Goal: Information Seeking & Learning: Learn about a topic

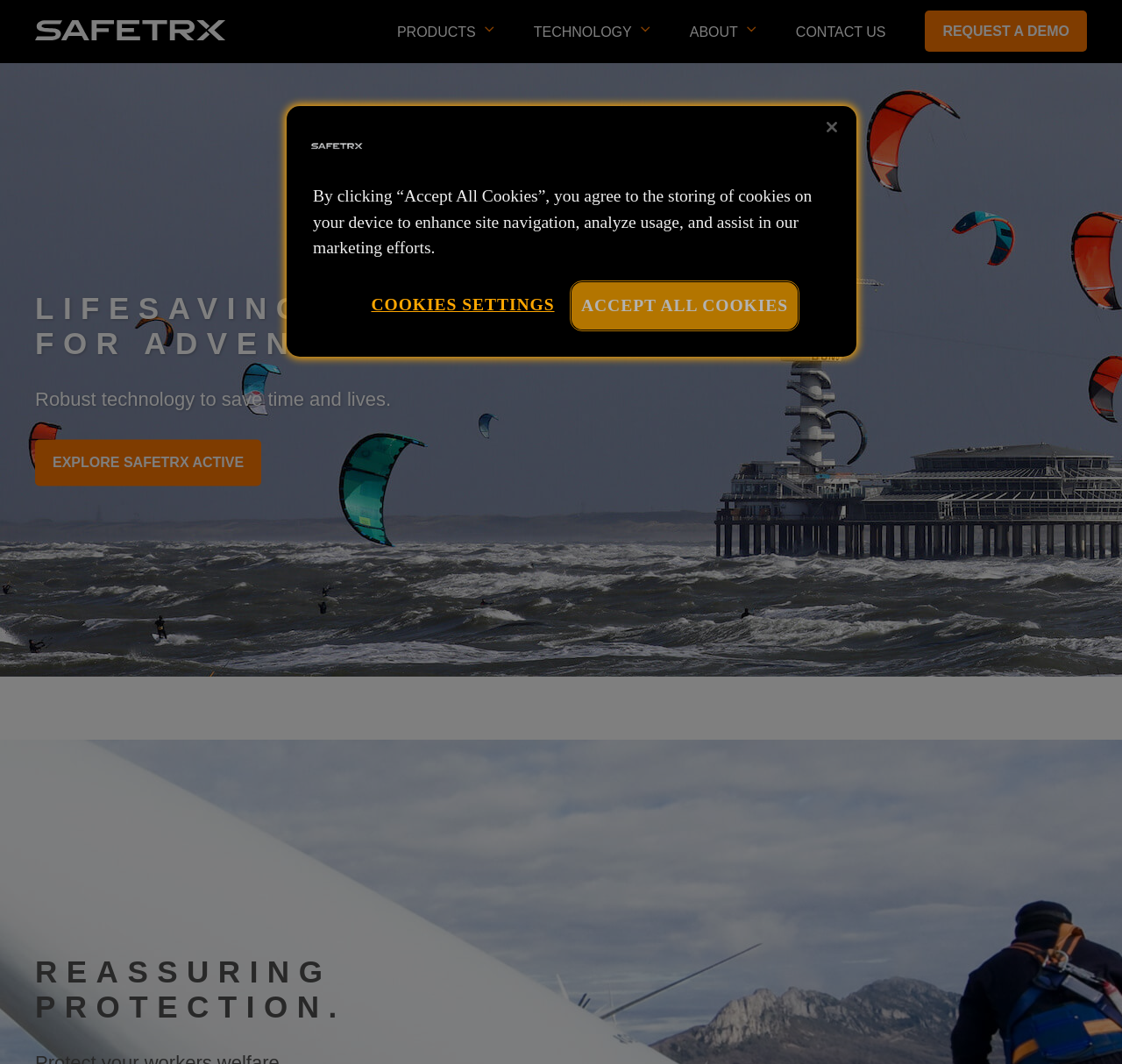
click at [723, 286] on button "Accept All Cookies" at bounding box center [685, 306] width 227 height 47
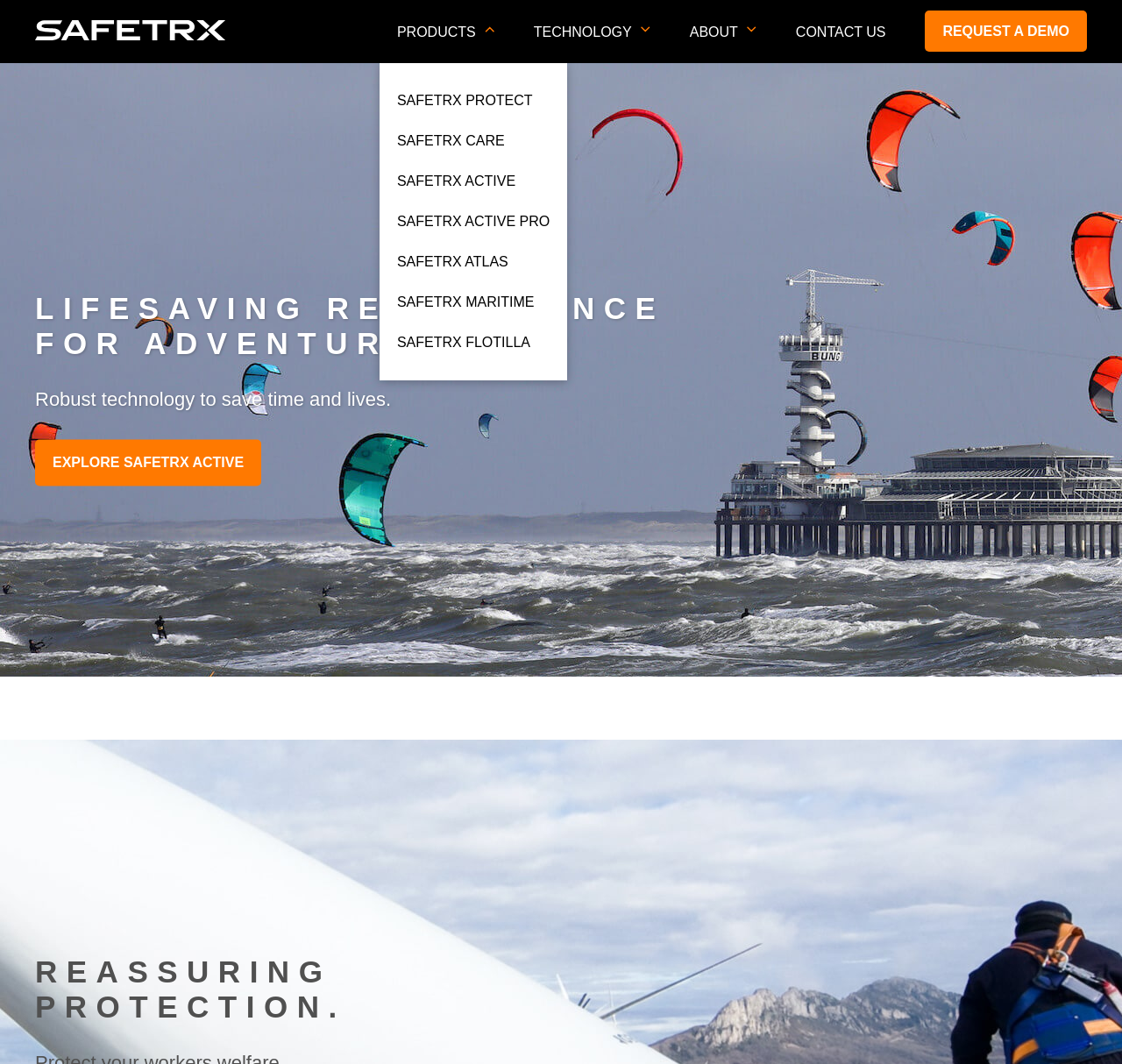
click at [464, 129] on li "SafeTrx Protect" at bounding box center [473, 105] width 153 height 49
click at [463, 134] on link "SafeTrx Care" at bounding box center [450, 146] width 108 height 32
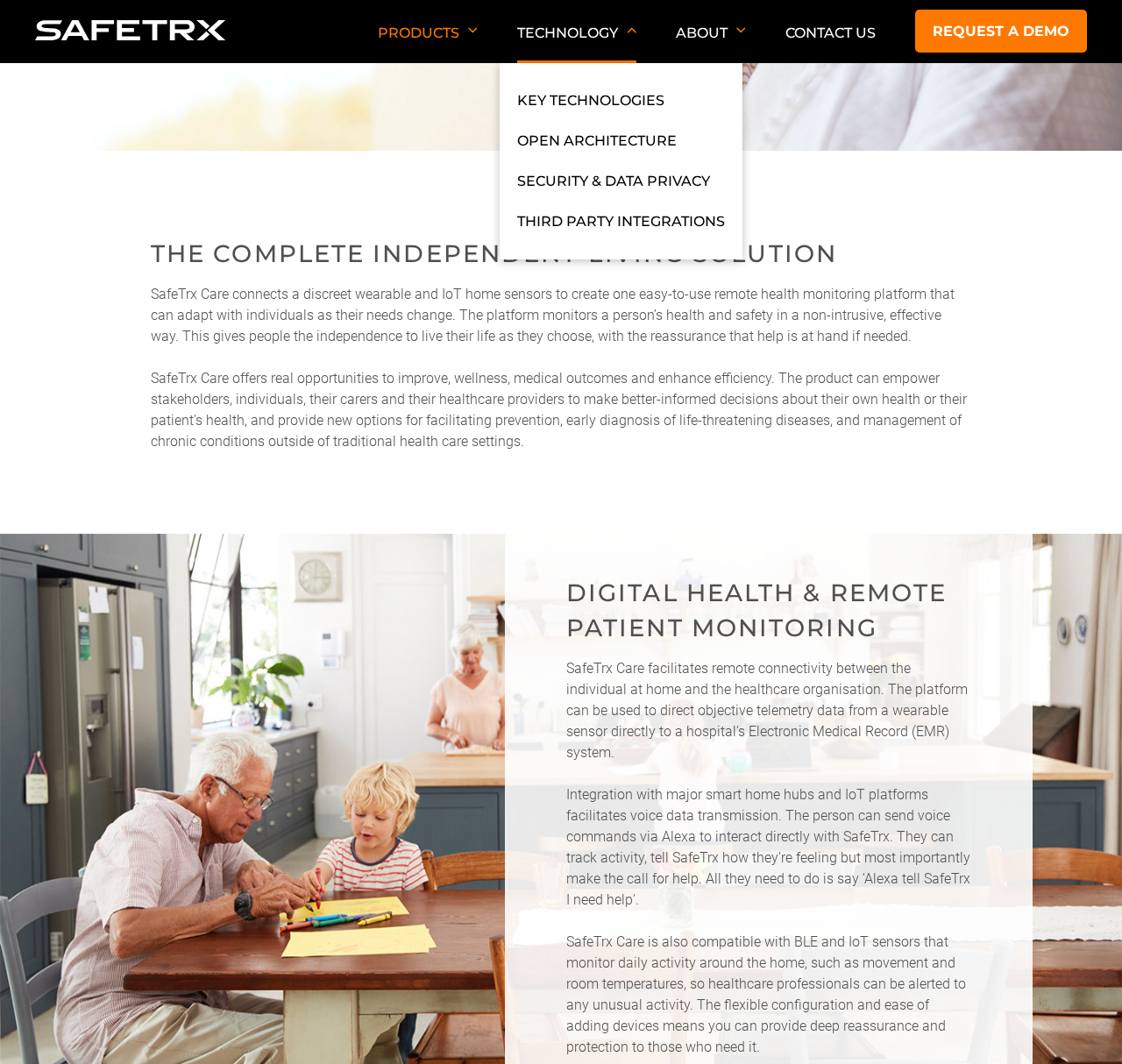
scroll to position [427, 0]
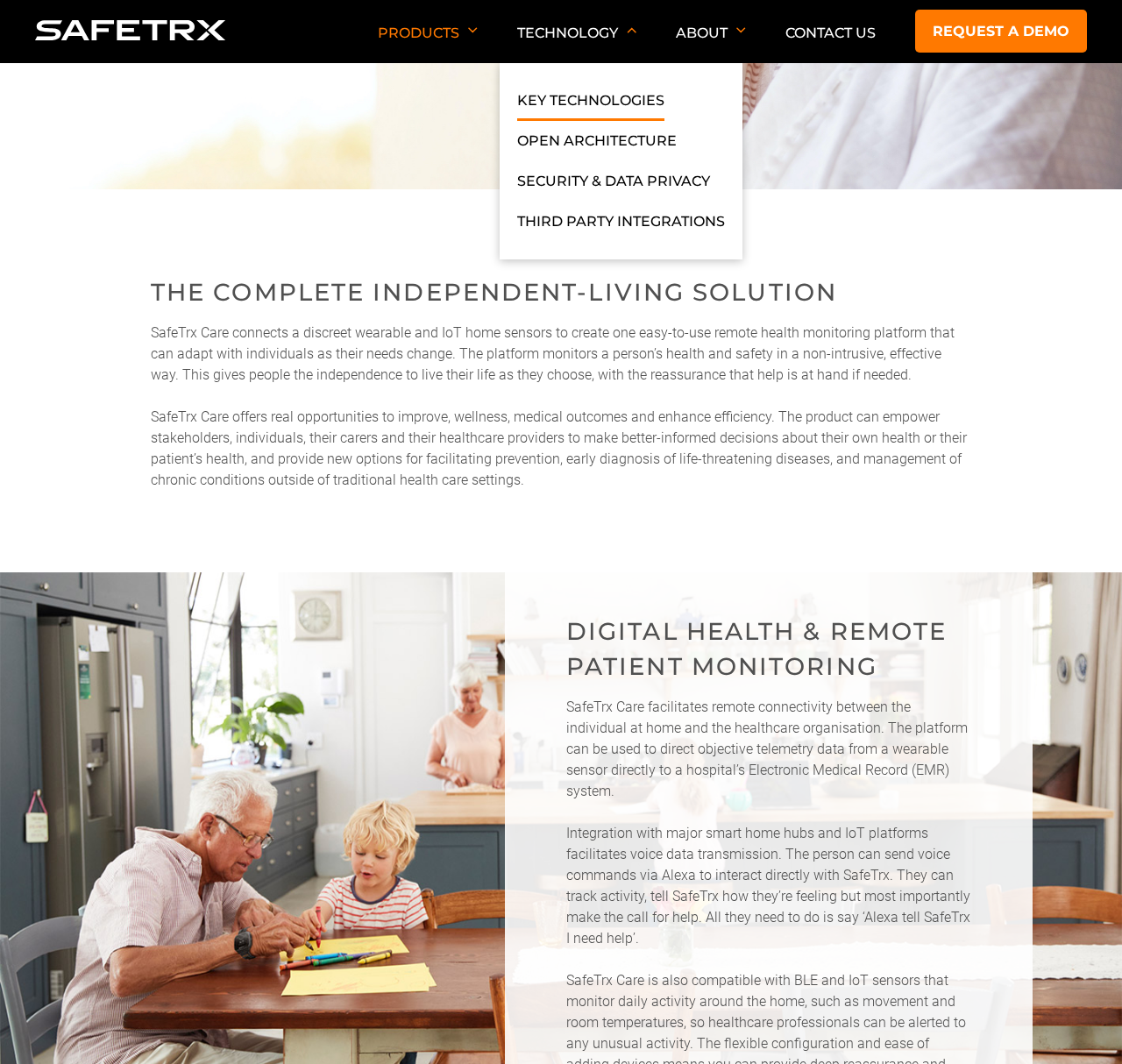
click at [614, 97] on link "Key Technologies" at bounding box center [591, 105] width 147 height 32
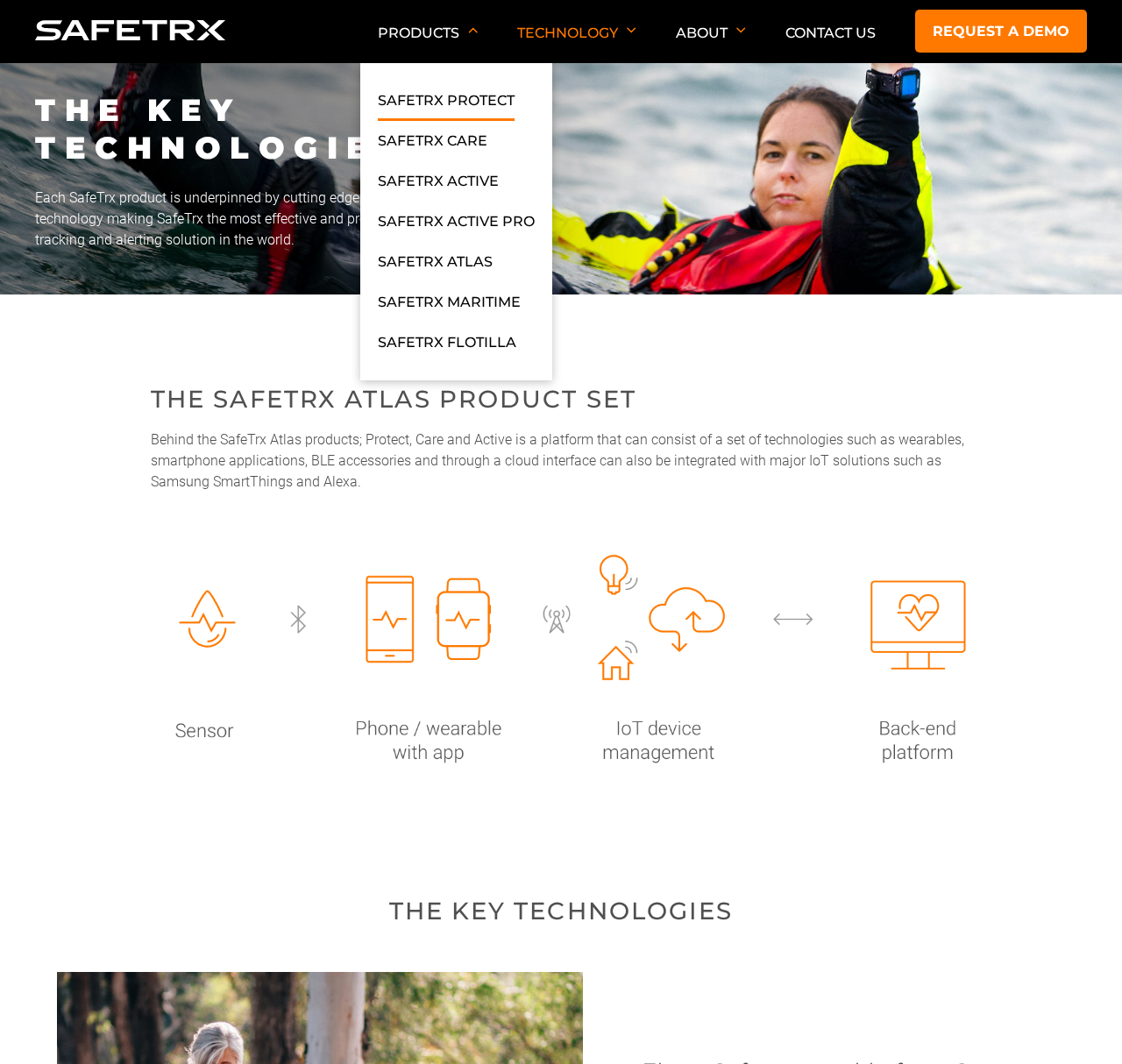
click at [428, 100] on link "SafeTrx Protect" at bounding box center [446, 105] width 137 height 32
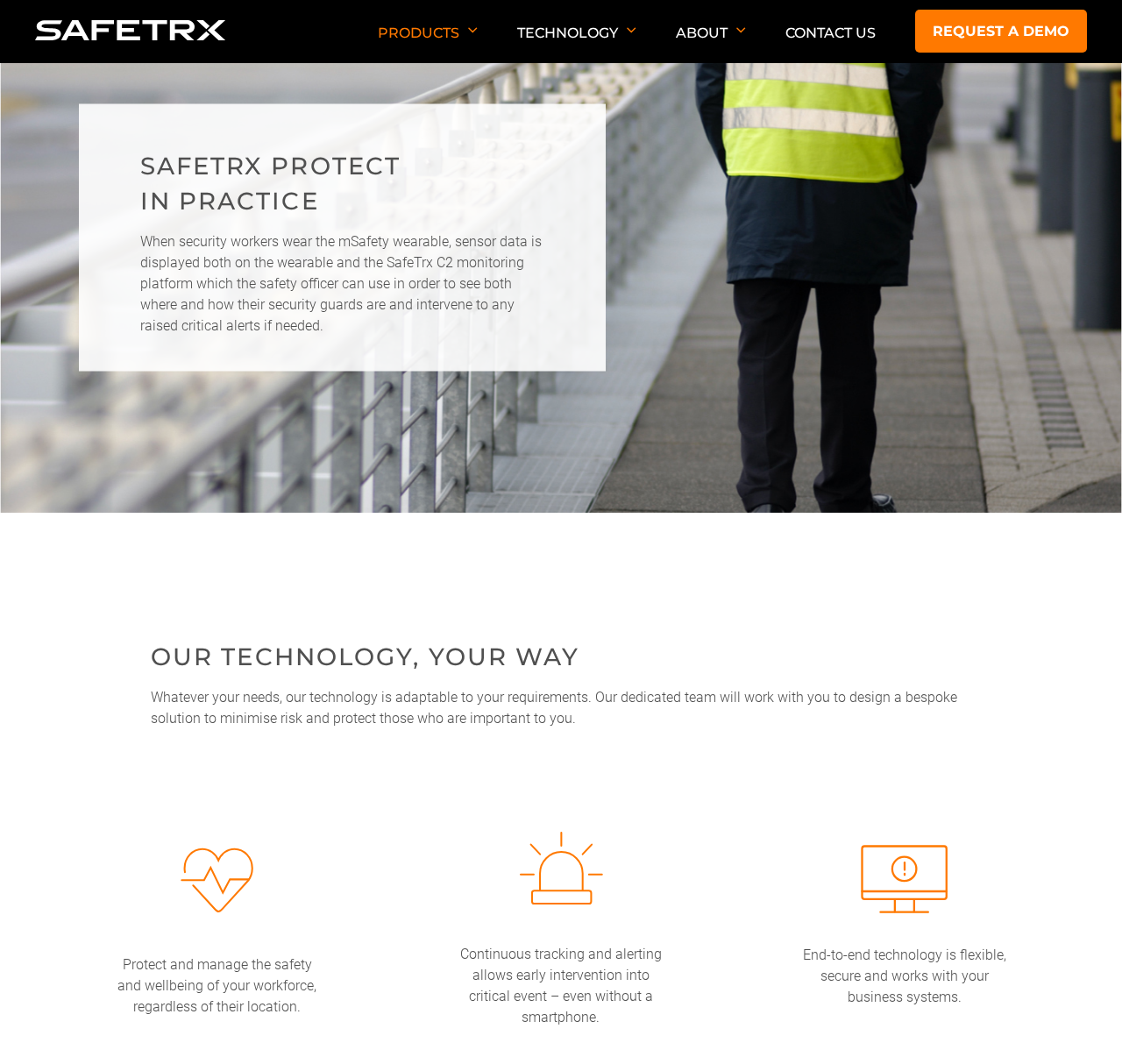
scroll to position [2537, 0]
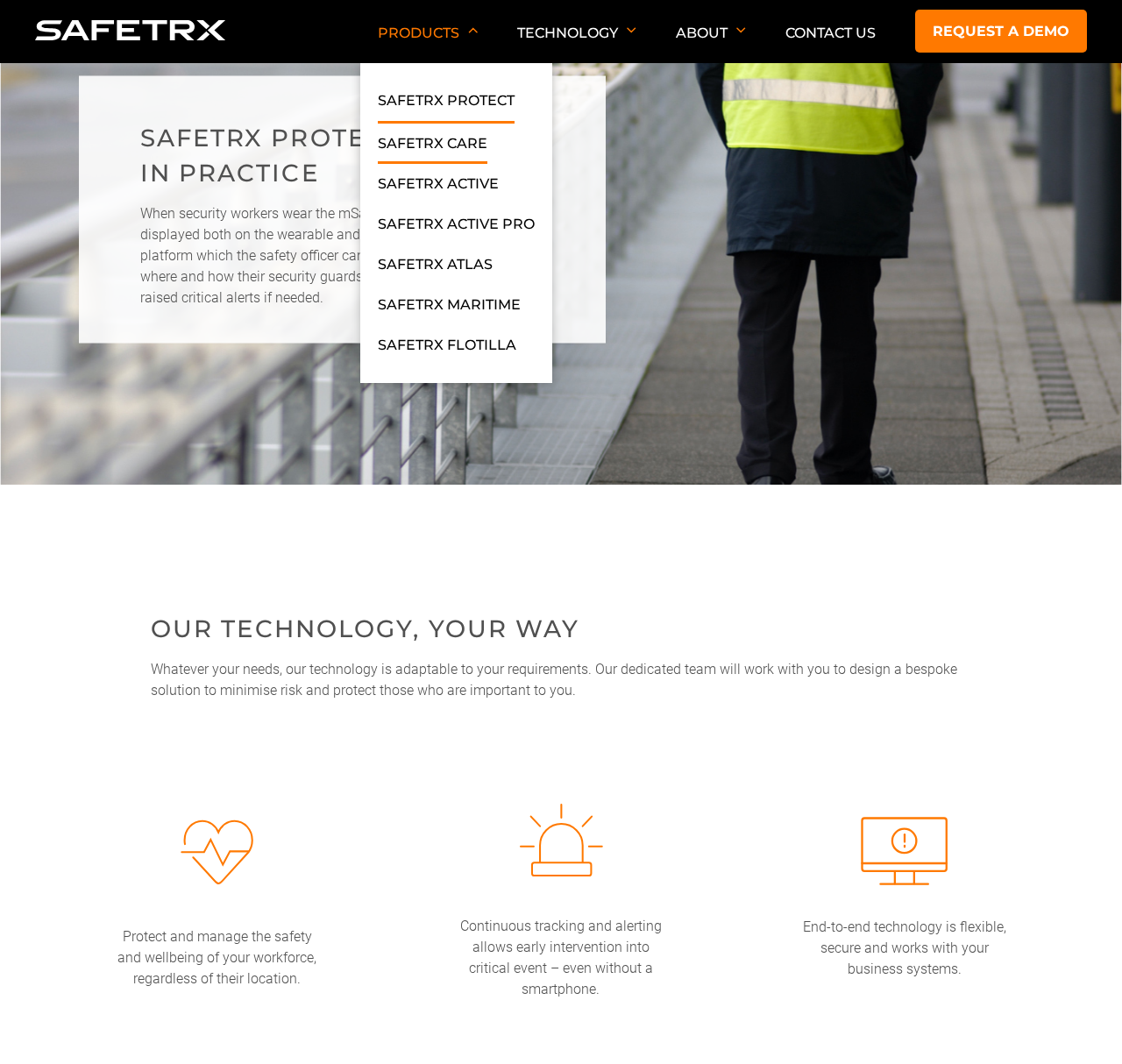
click at [454, 147] on link "SafeTrx Care" at bounding box center [432, 148] width 110 height 32
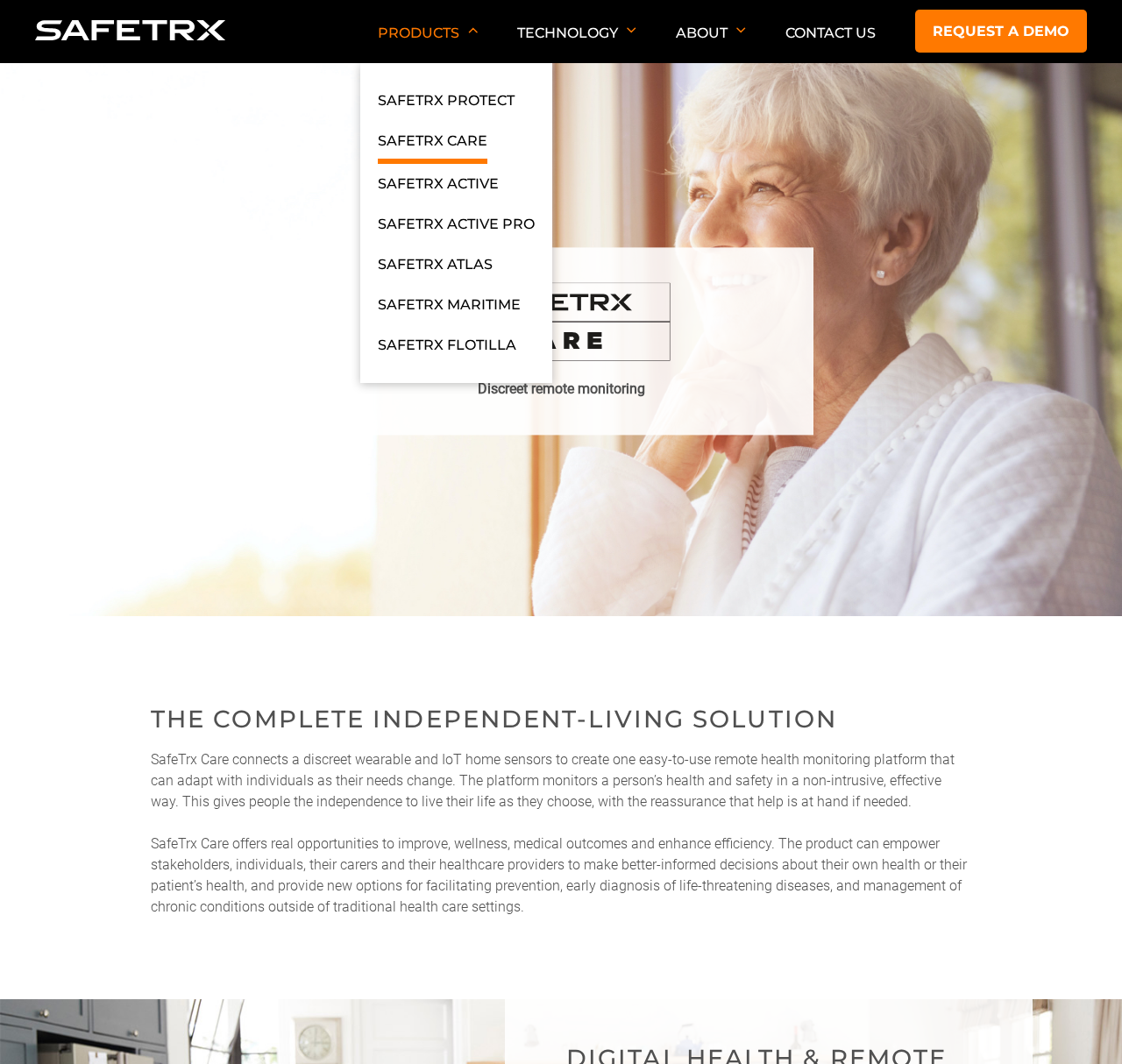
click at [440, 140] on link "SafeTrx Care" at bounding box center [432, 147] width 110 height 34
click at [452, 104] on link "SafeTrx Protect" at bounding box center [446, 105] width 137 height 32
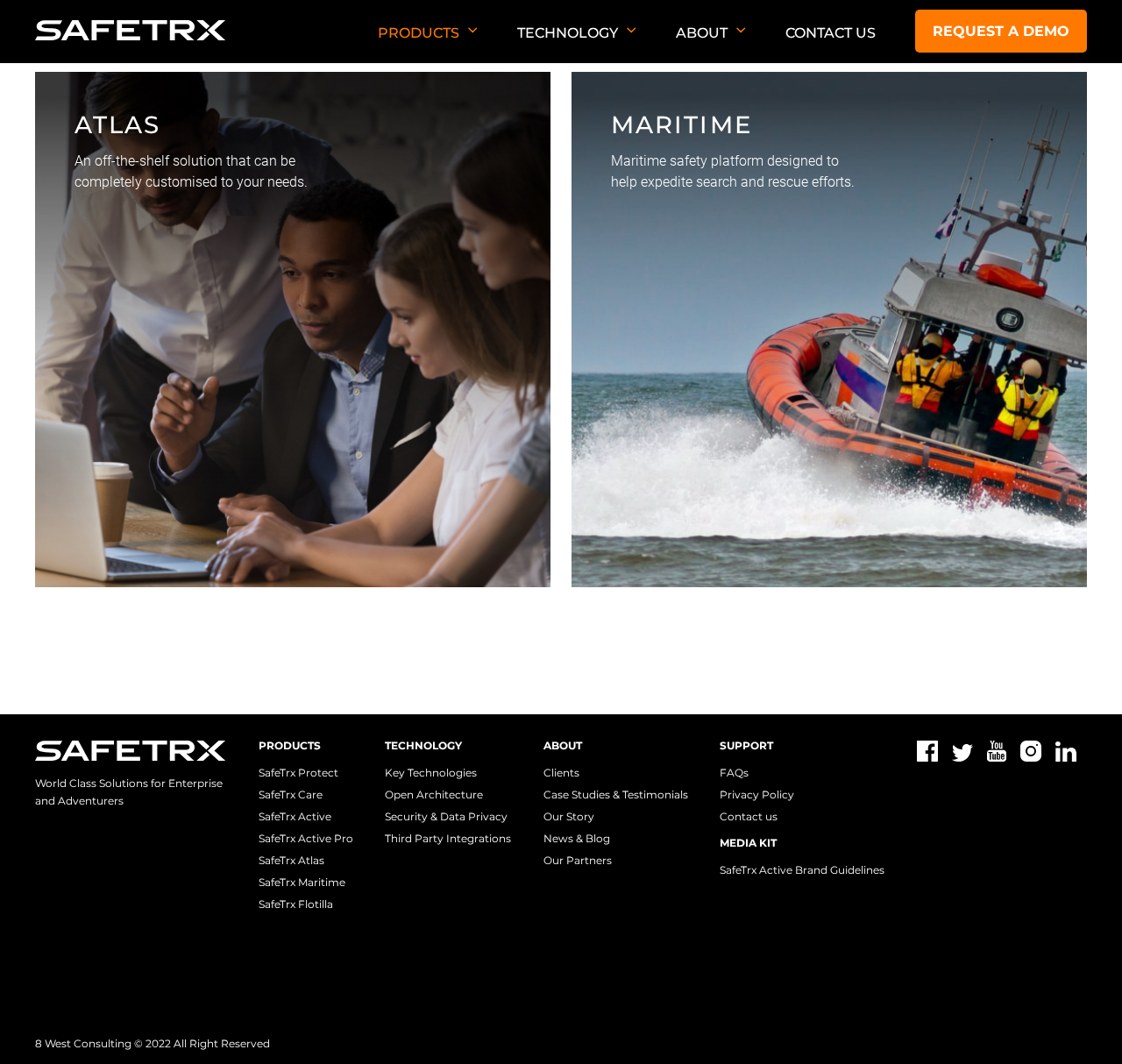
scroll to position [4180, 0]
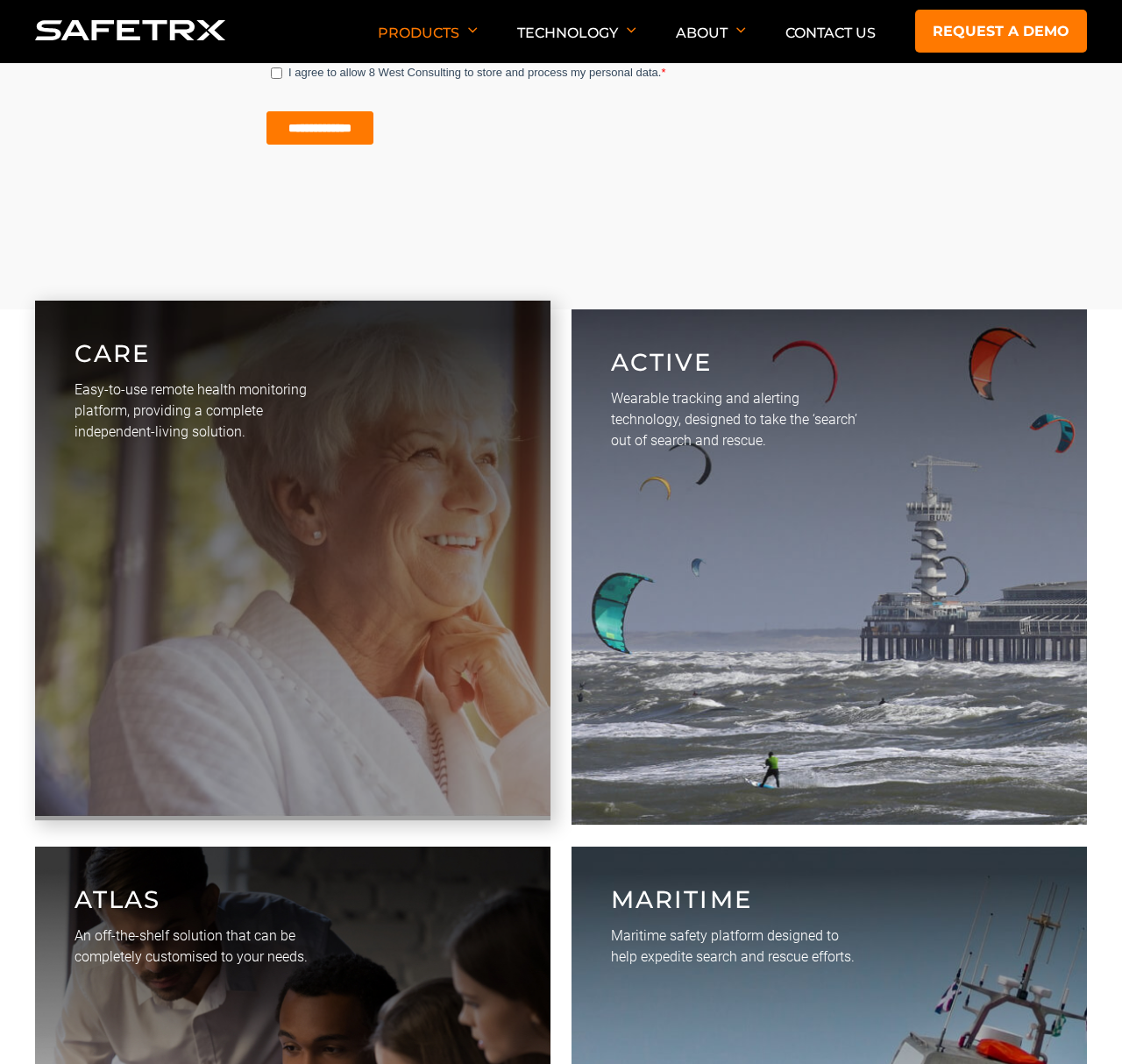
drag, startPoint x: 336, startPoint y: 330, endPoint x: 327, endPoint y: 335, distance: 10.3
click at [336, 330] on link "CARE Easy-to-use remote health monitoring platform, providing a complete indepe…" at bounding box center [292, 560] width 515 height 520
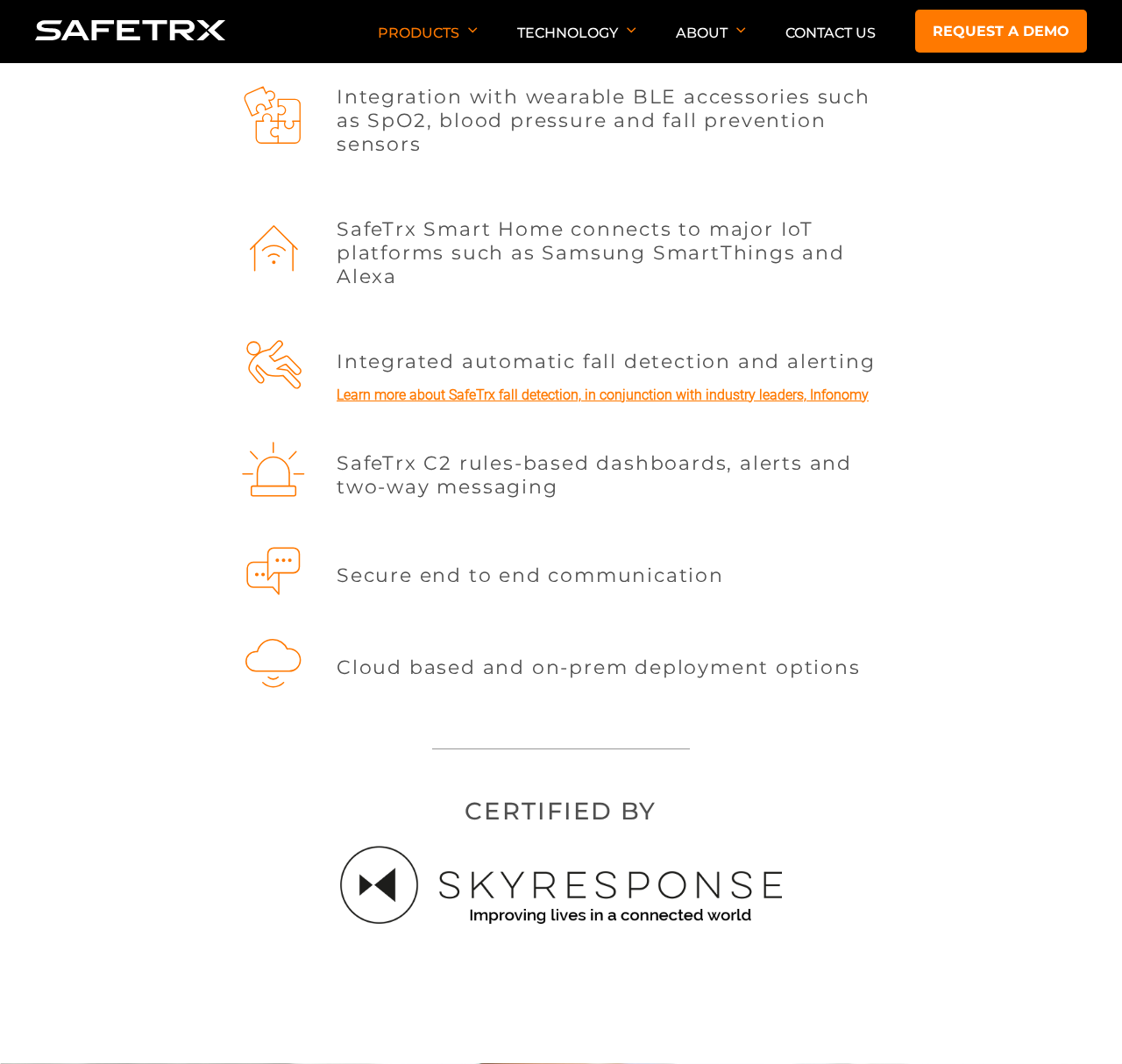
scroll to position [2092, 0]
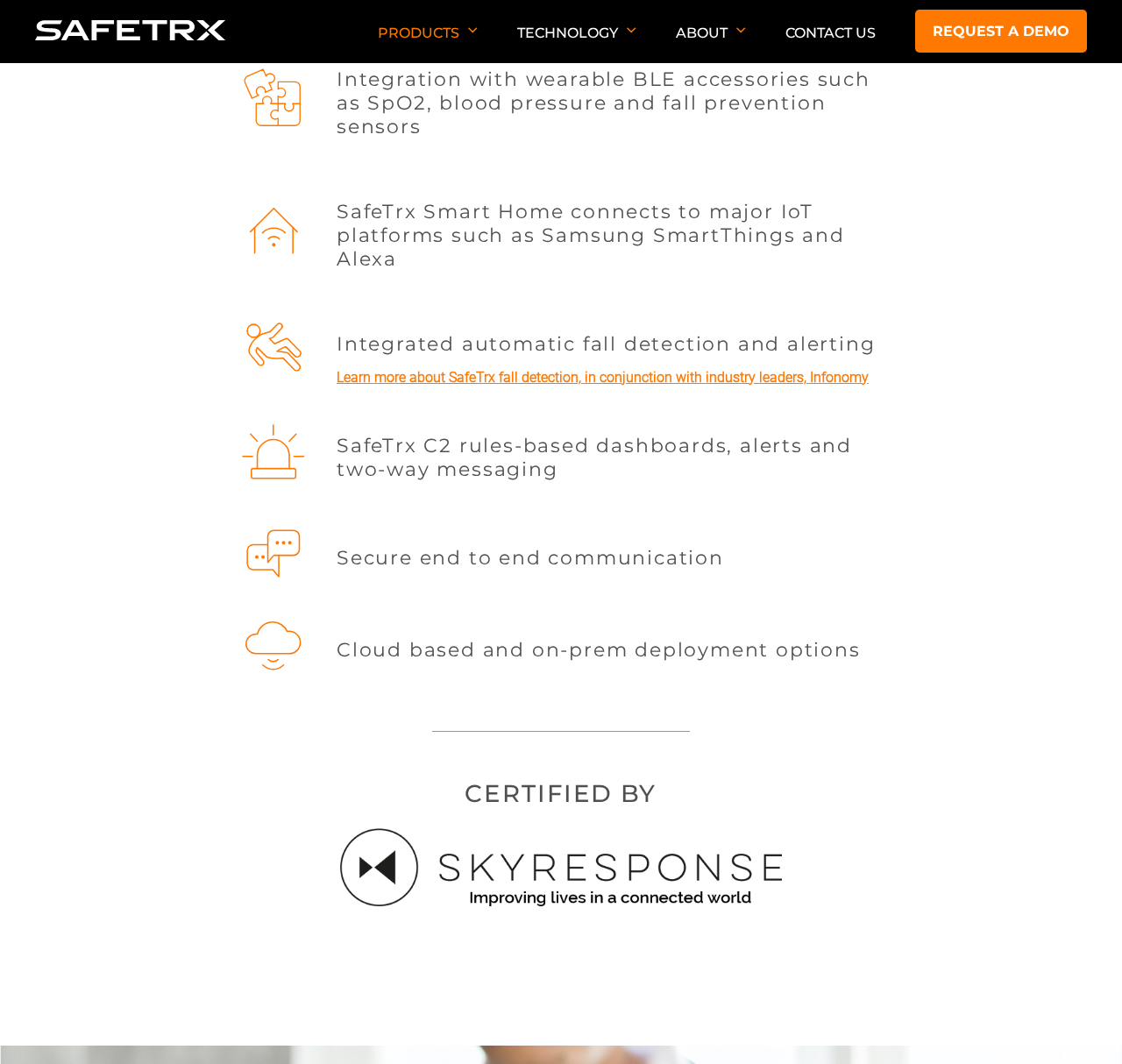
click at [570, 376] on link "Learn more about SafeTrx fall detection, in conjunction with industry leaders, …" at bounding box center [602, 377] width 532 height 17
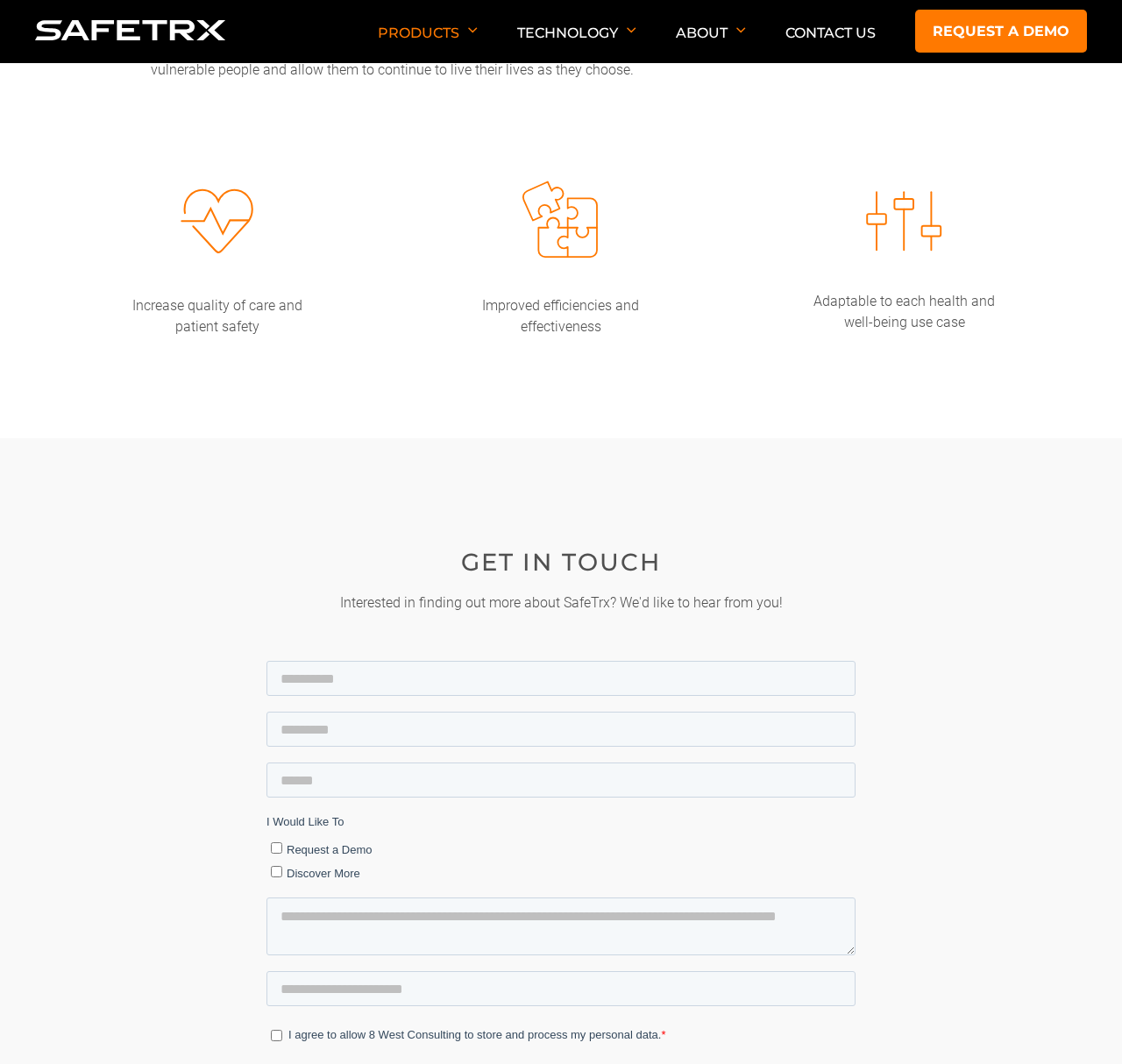
scroll to position [3834, 0]
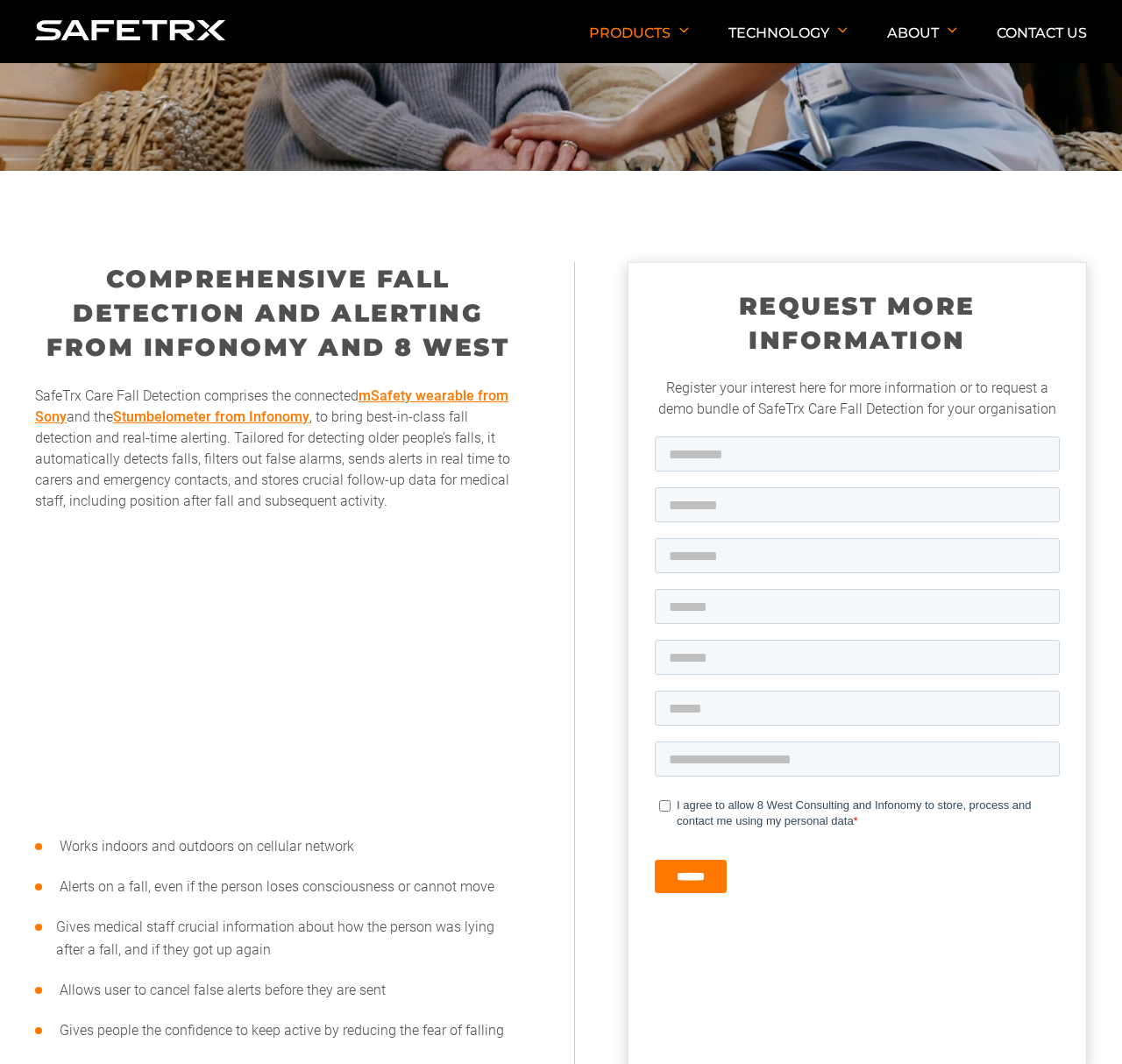
scroll to position [368, 0]
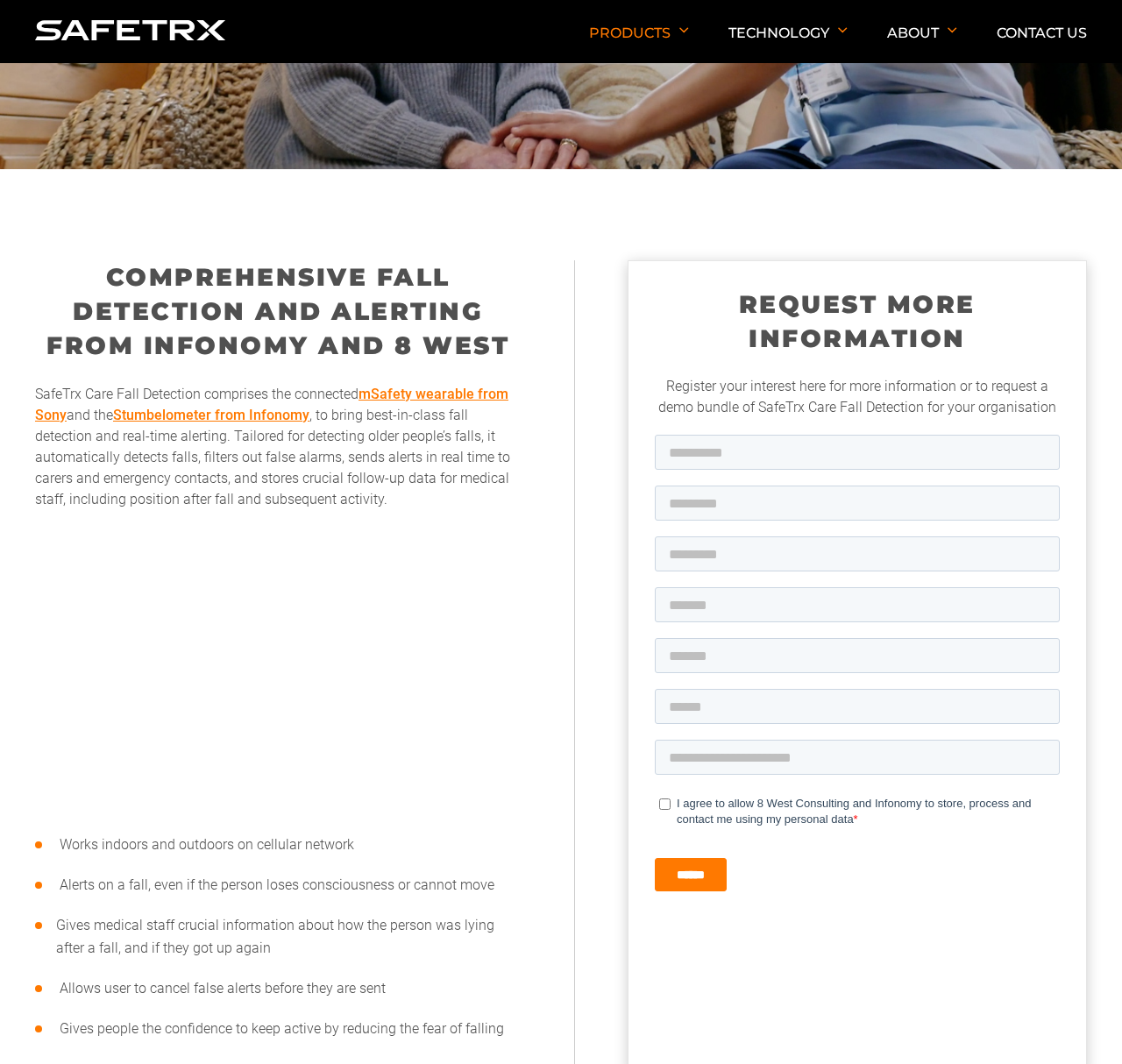
click at [392, 392] on link "mSafety wearable from Sony" at bounding box center [271, 404] width 473 height 38
click at [271, 419] on link "Stumbelometer from Infonomy" at bounding box center [212, 414] width 197 height 17
